Goal: Book appointment/travel/reservation

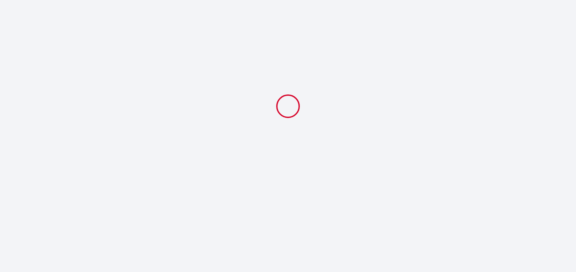
select select
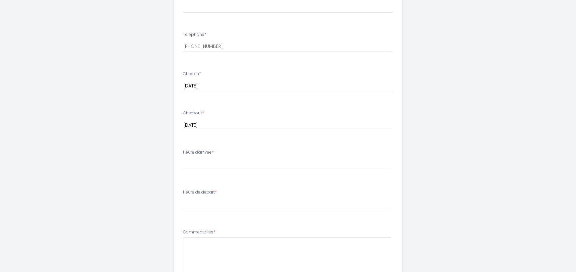
scroll to position [133, 0]
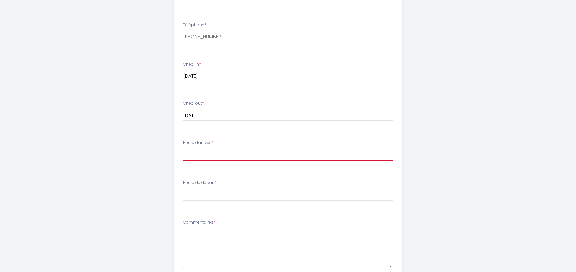
click at [238, 153] on select "15:00 15:30 16:00 16:30 17:00 17:30 18:00 18:30 19:00 19:30 20:00 20:30 21:00 2…" at bounding box center [288, 154] width 210 height 13
select select "20:00"
click at [183, 148] on select "15:00 15:30 16:00 16:30 17:00 17:30 18:00 18:30 19:00 19:30 20:00 20:30 21:00 2…" at bounding box center [288, 154] width 210 height 13
click at [232, 186] on div "Heure de départ * 00:00 00:30 01:00 01:30 02:00 02:30 03:00 03:30 04:00 04:30 0…" at bounding box center [288, 190] width 210 height 21
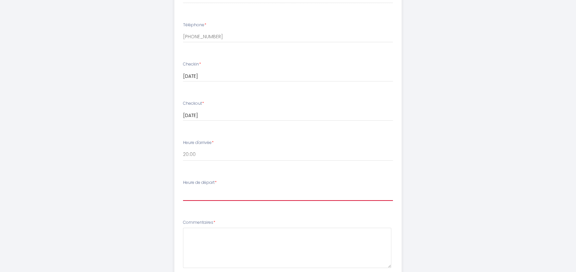
click at [231, 193] on select "00:00 00:30 01:00 01:30 02:00 02:30 03:00 03:30 04:00 04:30 05:00 05:30 06:00 0…" at bounding box center [288, 194] width 210 height 13
select select "08:30"
click at [183, 188] on select "00:00 00:30 01:00 01:30 02:00 02:30 03:00 03:30 04:00 04:30 05:00 05:30 06:00 0…" at bounding box center [288, 194] width 210 height 13
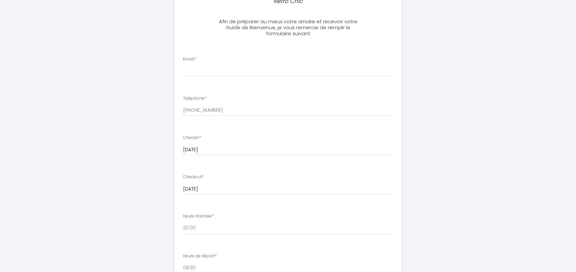
scroll to position [53, 0]
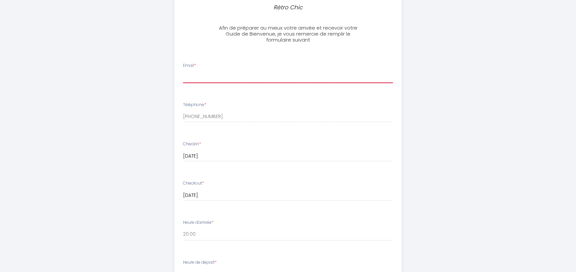
click at [212, 76] on input "Email *" at bounding box center [288, 77] width 210 height 12
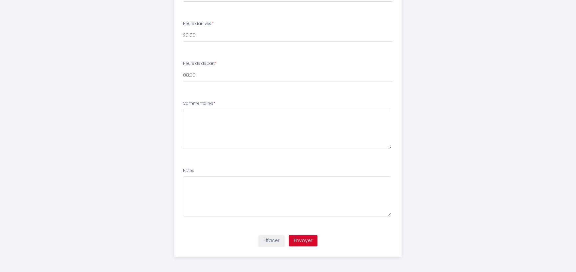
scroll to position [253, 0]
type input "[EMAIL_ADDRESS][DOMAIN_NAME]"
click at [249, 137] on textarea at bounding box center [287, 128] width 208 height 40
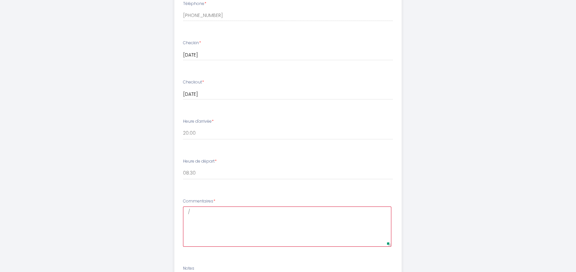
scroll to position [166, 0]
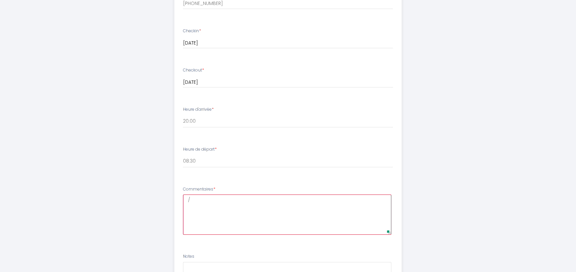
type textarea "/"
click at [317, 194] on div "Commentaires * /" at bounding box center [288, 210] width 210 height 49
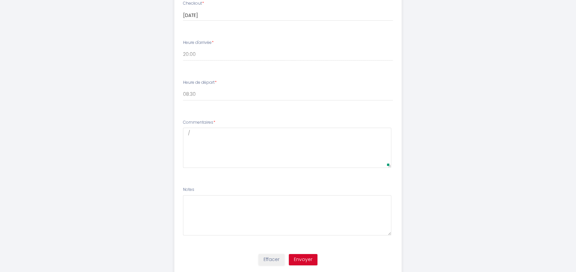
scroll to position [253, 0]
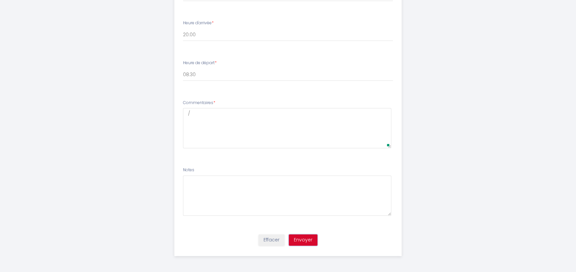
click at [303, 239] on button "Envoyer" at bounding box center [303, 239] width 29 height 11
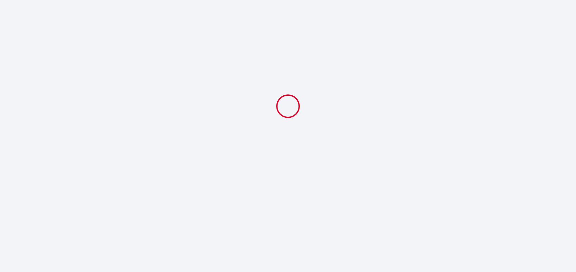
scroll to position [0, 0]
select select "20:00"
select select "08:30"
